Goal: Understand process/instructions: Learn how to perform a task or action

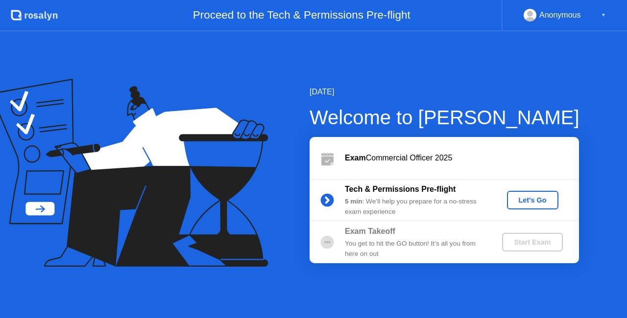
click at [541, 211] on div "Tech & Permissions Pre-flight 5 min : We’ll help you prepare for a no-stress ex…" at bounding box center [443, 200] width 269 height 42
click at [540, 208] on button "Let's Go" at bounding box center [532, 200] width 51 height 19
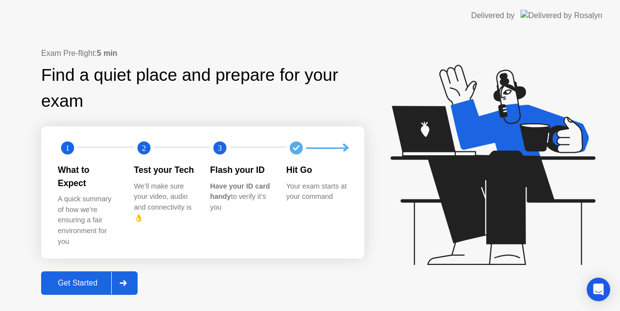
click at [102, 279] on div "Get Started" at bounding box center [77, 283] width 67 height 9
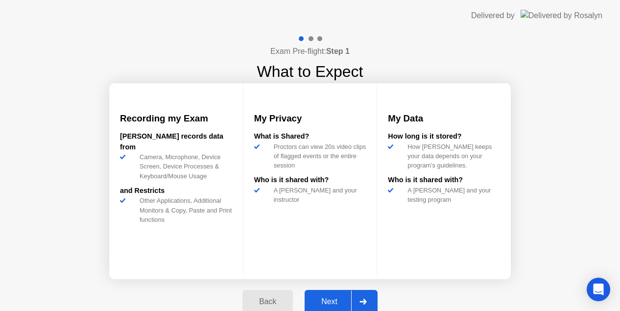
click at [343, 306] on div "Next" at bounding box center [330, 301] width 44 height 9
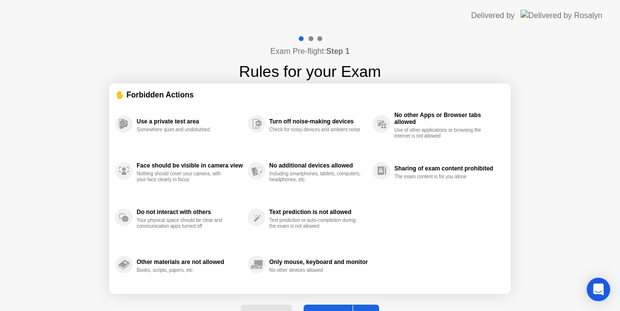
click at [343, 306] on button "Got it" at bounding box center [341, 317] width 75 height 24
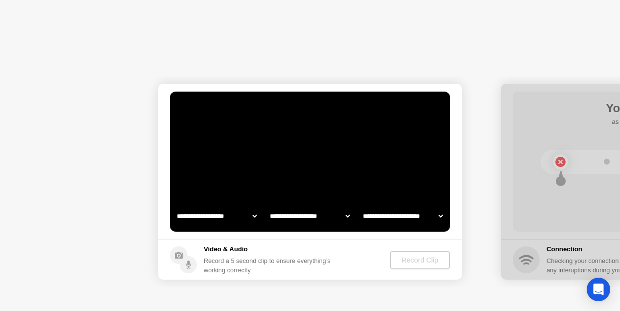
select select "**********"
select select "*******"
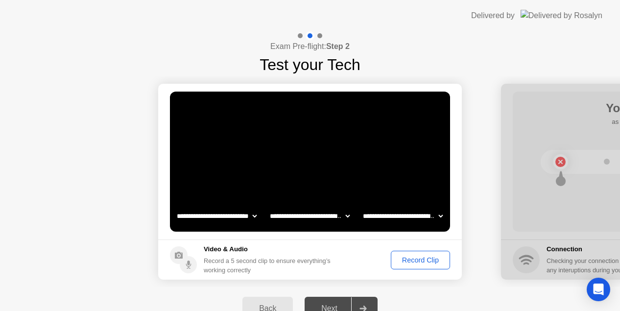
click at [399, 262] on div "Record Clip" at bounding box center [420, 260] width 52 height 8
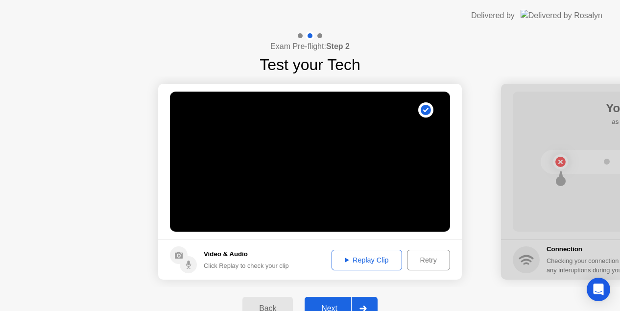
click at [348, 298] on button "Next" at bounding box center [341, 309] width 73 height 24
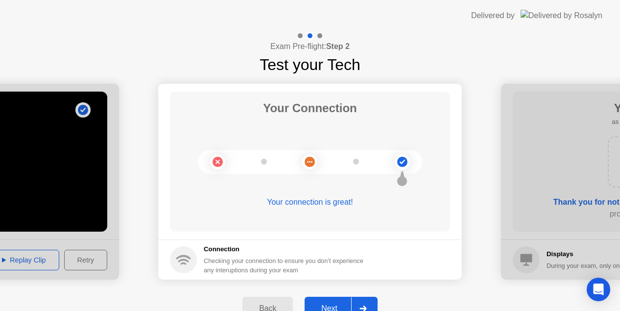
click at [343, 309] on div "Next" at bounding box center [330, 308] width 44 height 9
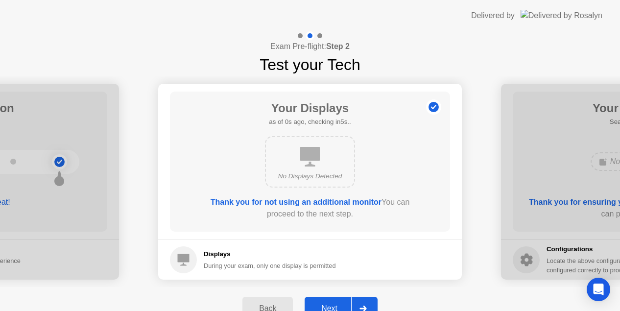
click at [343, 309] on div "Next" at bounding box center [330, 308] width 44 height 9
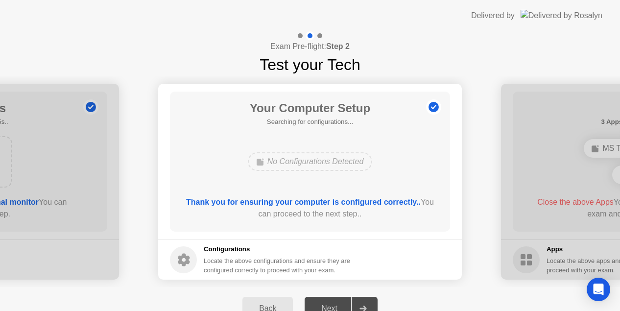
click at [398, 269] on footer "Configurations Locate the above configurations and ensure they are configured c…" at bounding box center [310, 259] width 304 height 40
